Goal: Task Accomplishment & Management: Complete application form

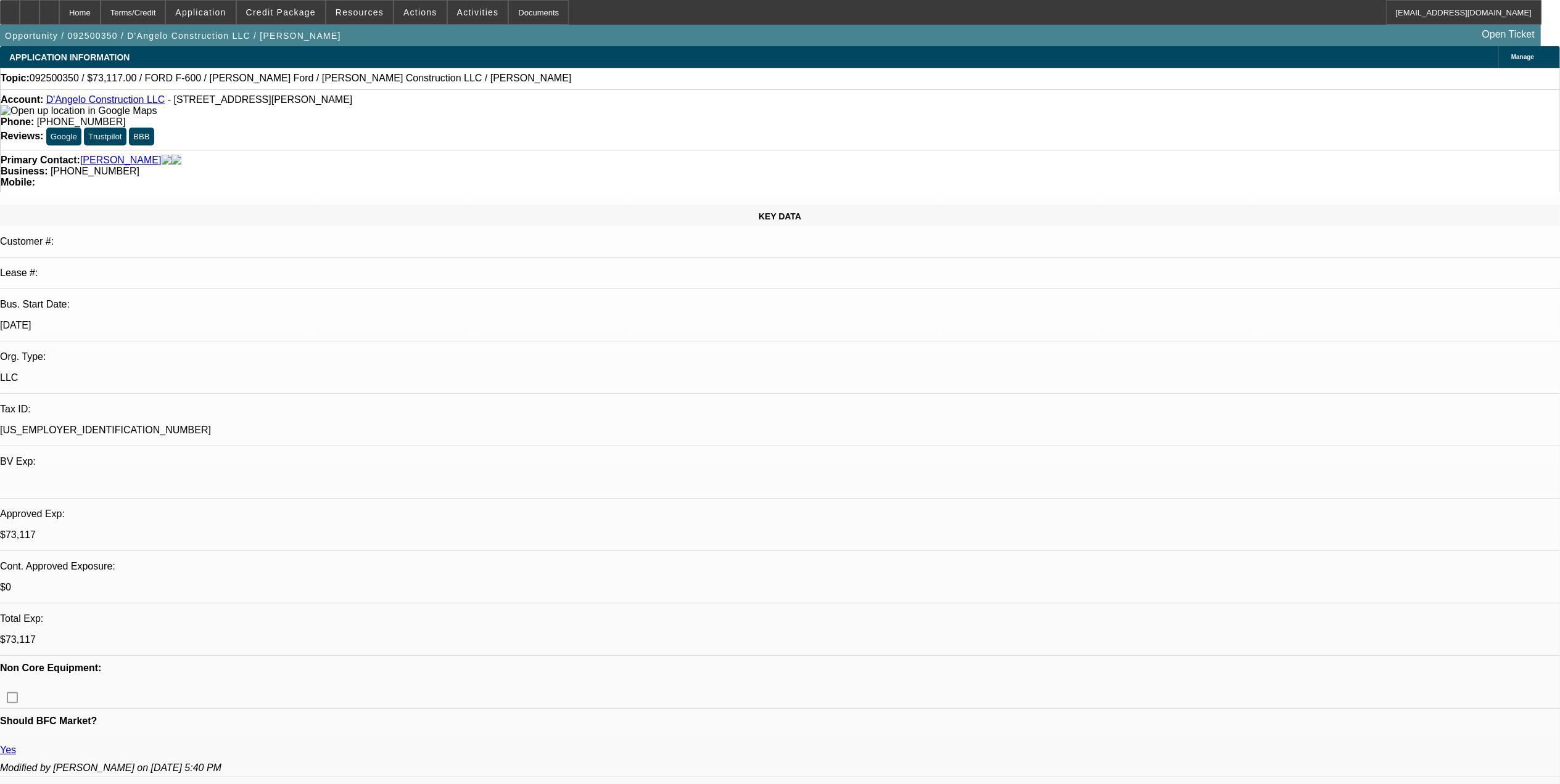
select select "0"
select select "2"
select select "0.1"
select select "0"
select select "2"
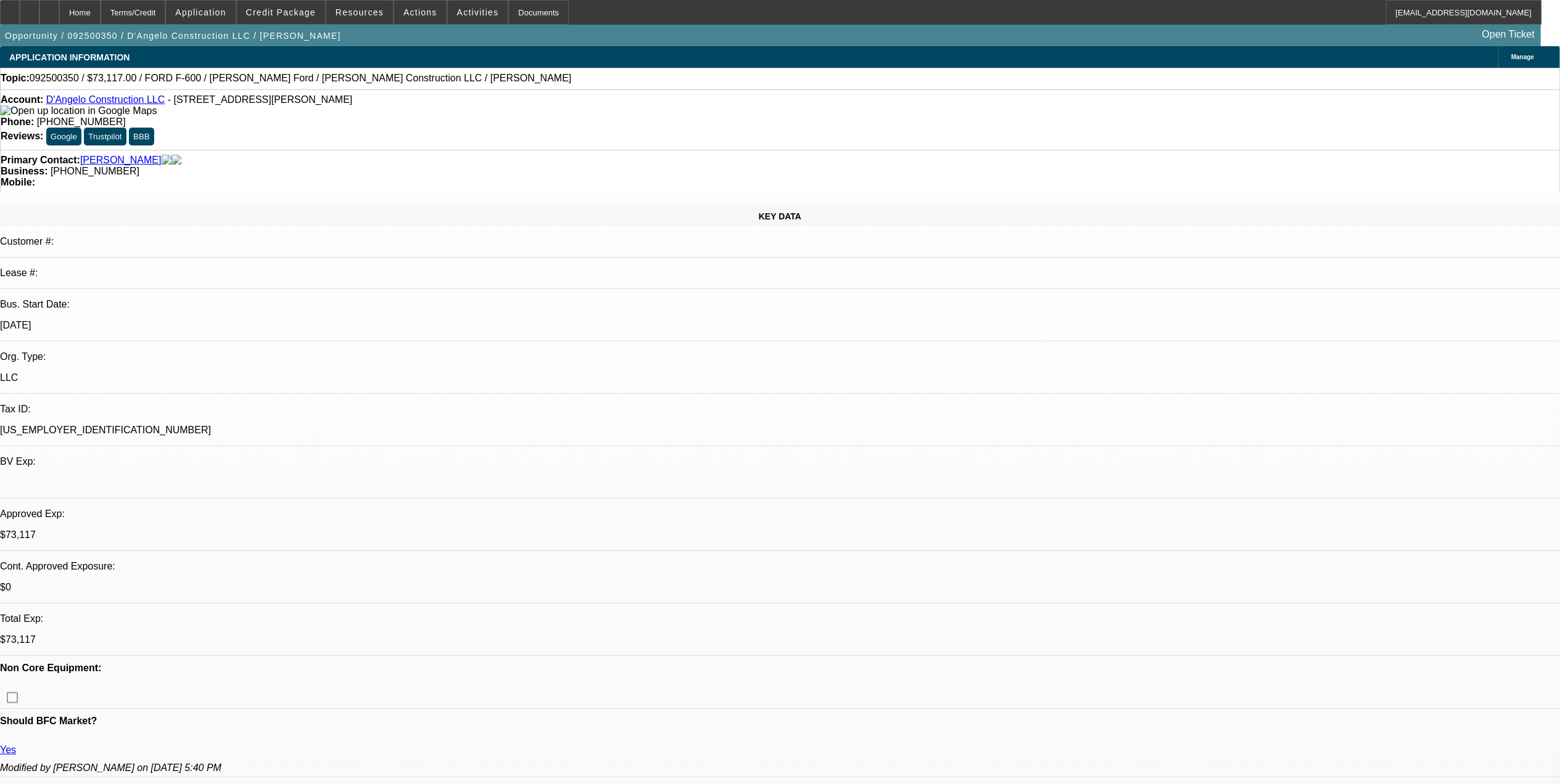
select select "0.1"
select select "0"
select select "2"
select select "0.1"
select select "0"
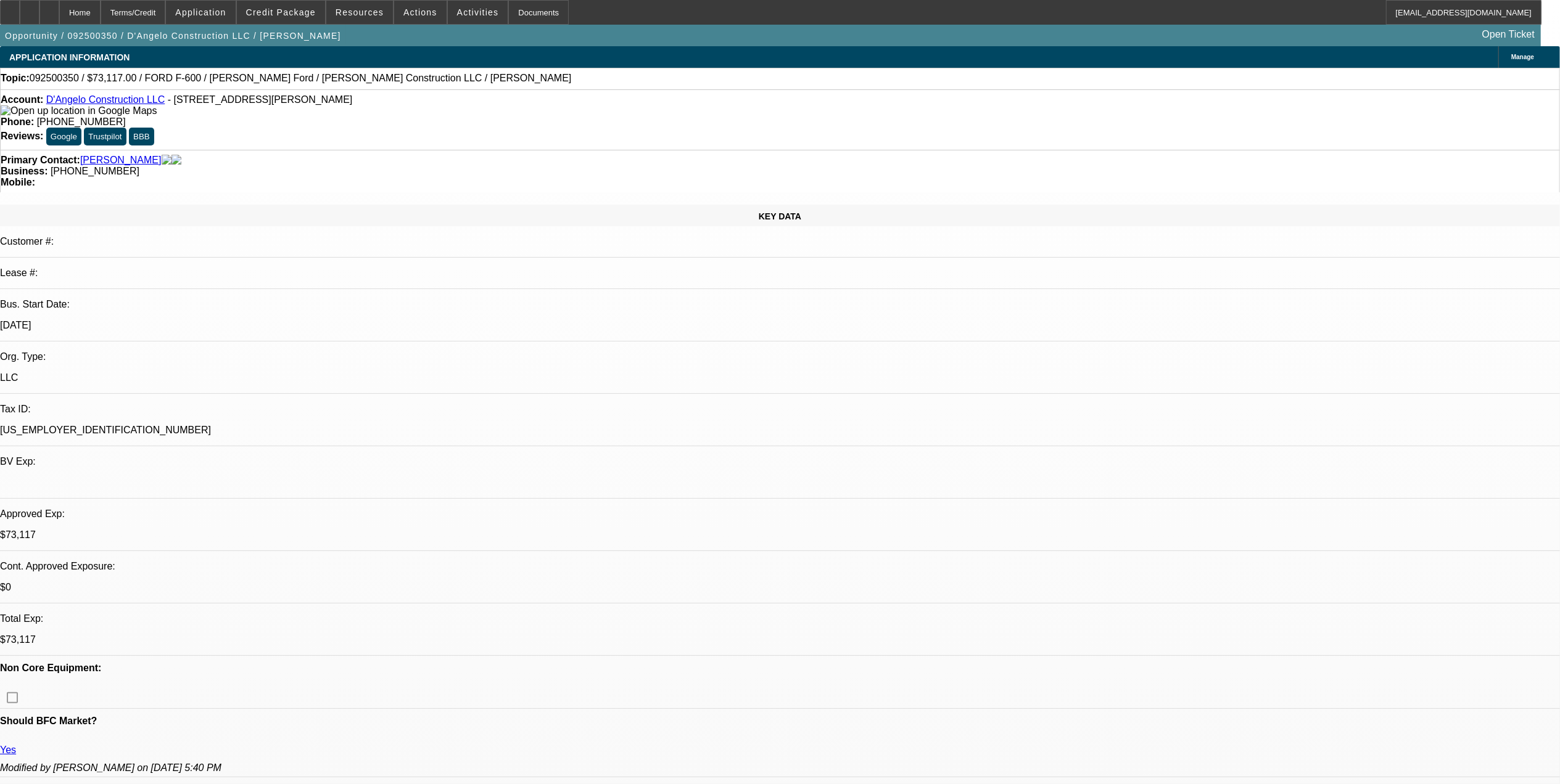
select select "0"
select select "0.1"
select select "1"
select select "2"
select select "4"
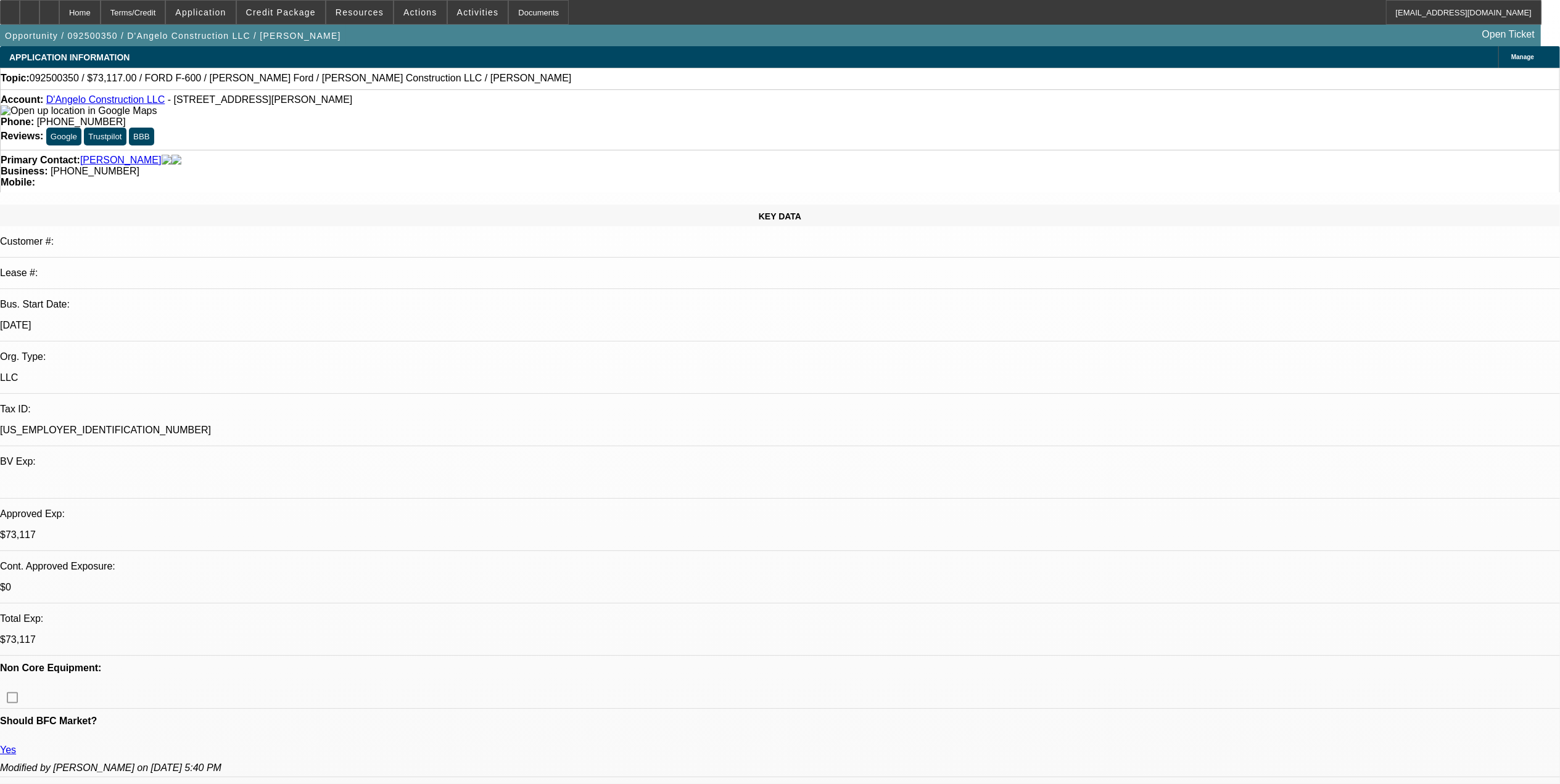
select select "1"
select select "2"
select select "4"
select select "1"
select select "2"
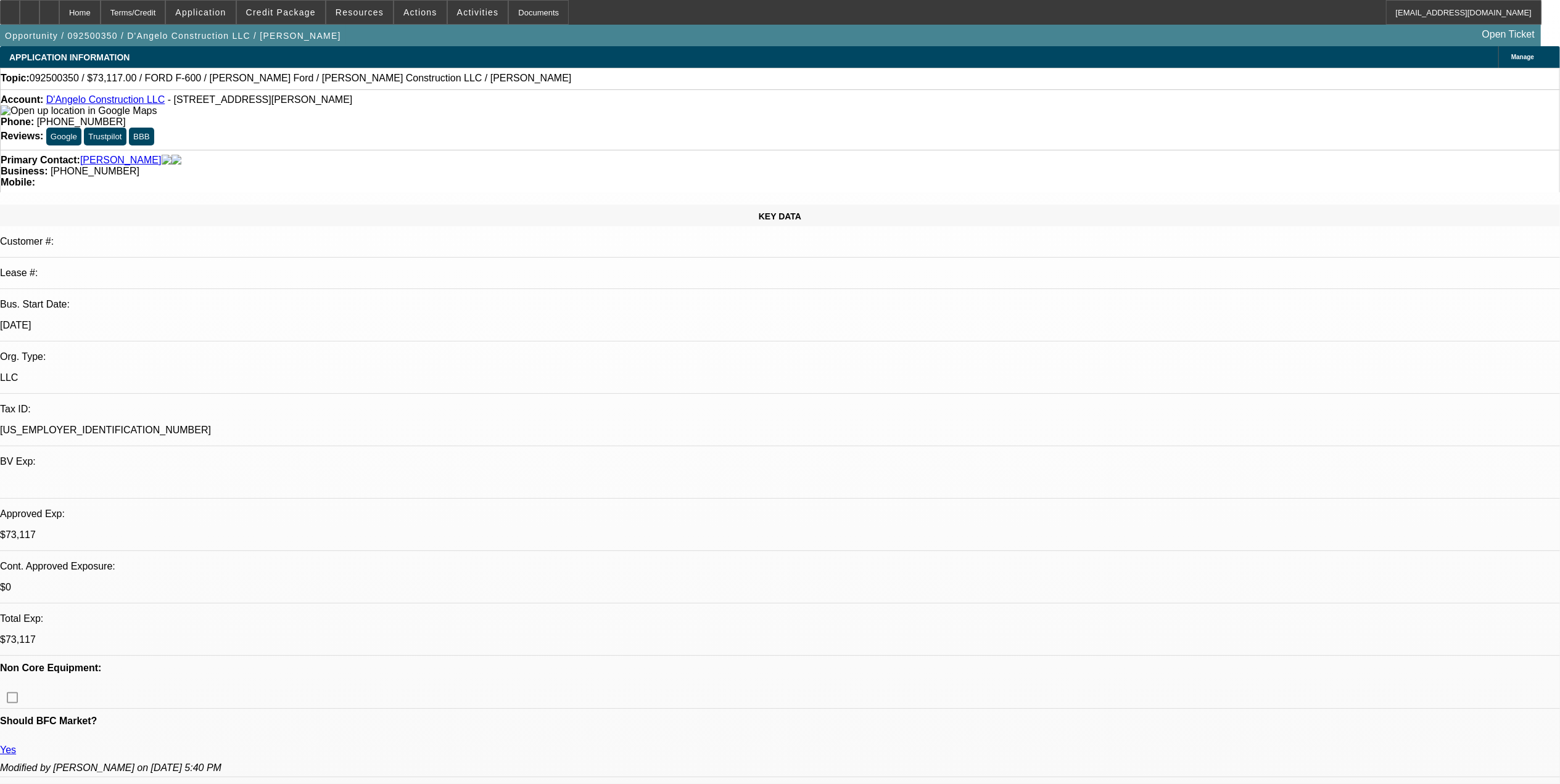
select select "4"
select select "1"
select select "3"
select select "4"
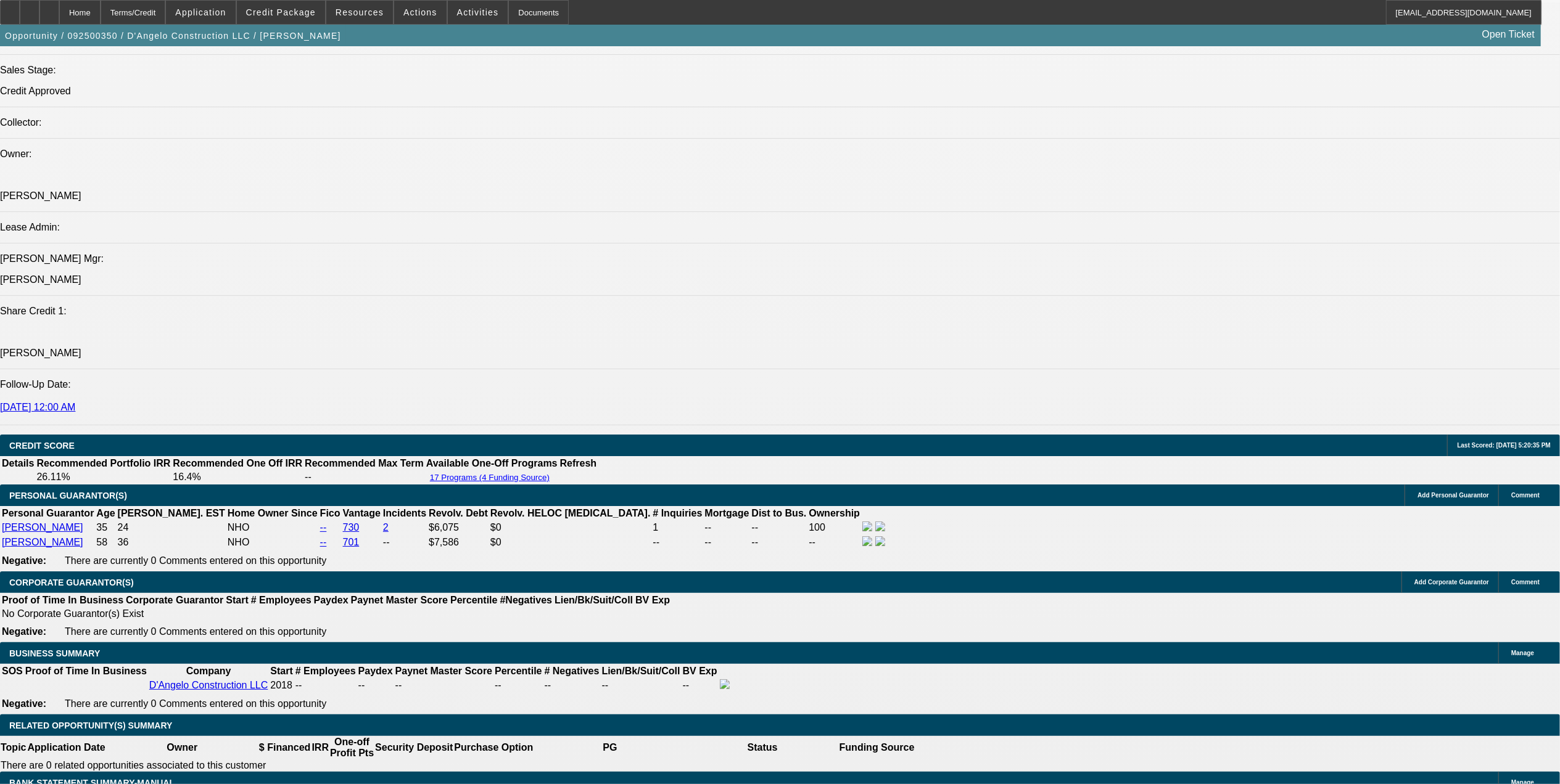
scroll to position [1150, 0]
